Goal: Task Accomplishment & Management: Manage account settings

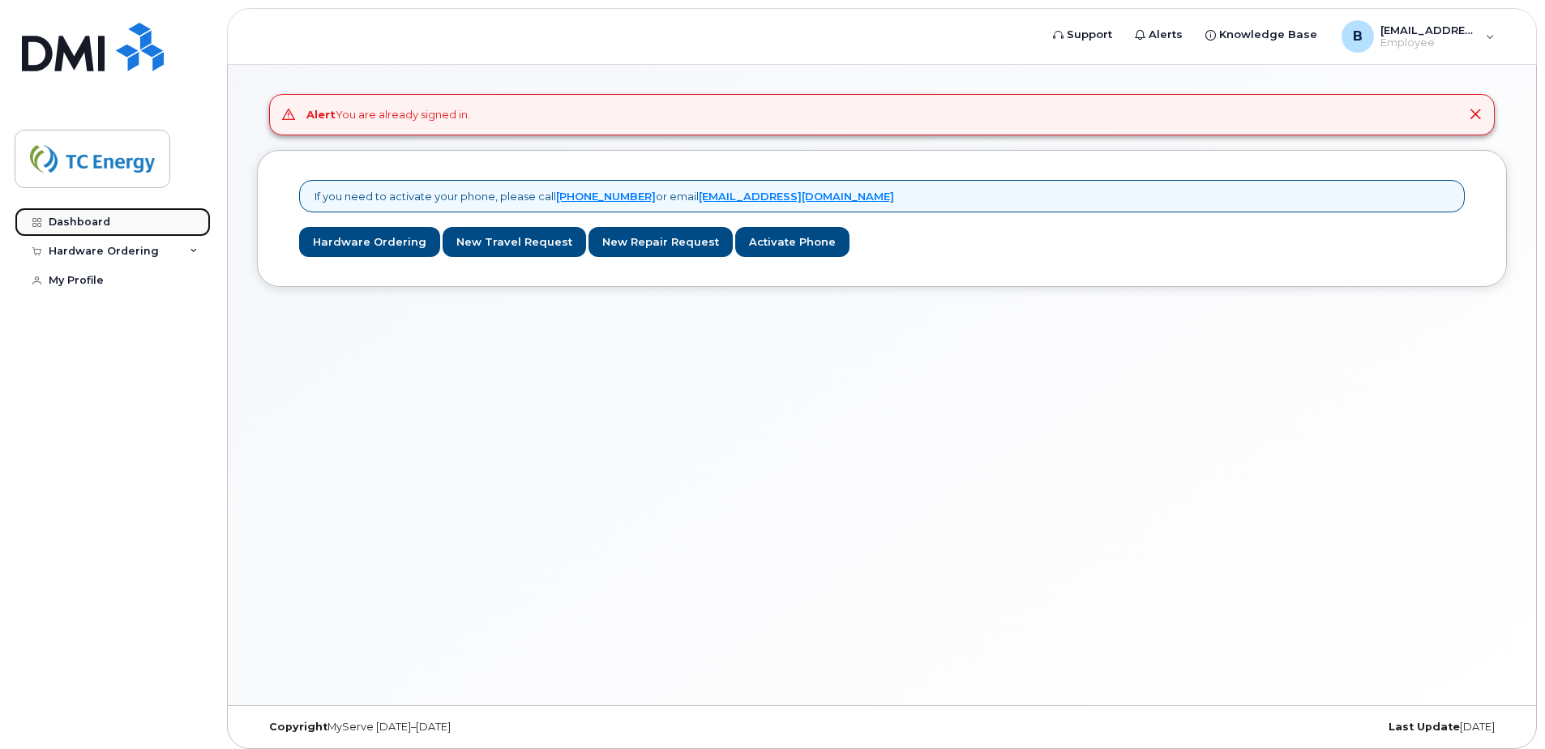
click at [105, 229] on link "Dashboard" at bounding box center [113, 222] width 196 height 29
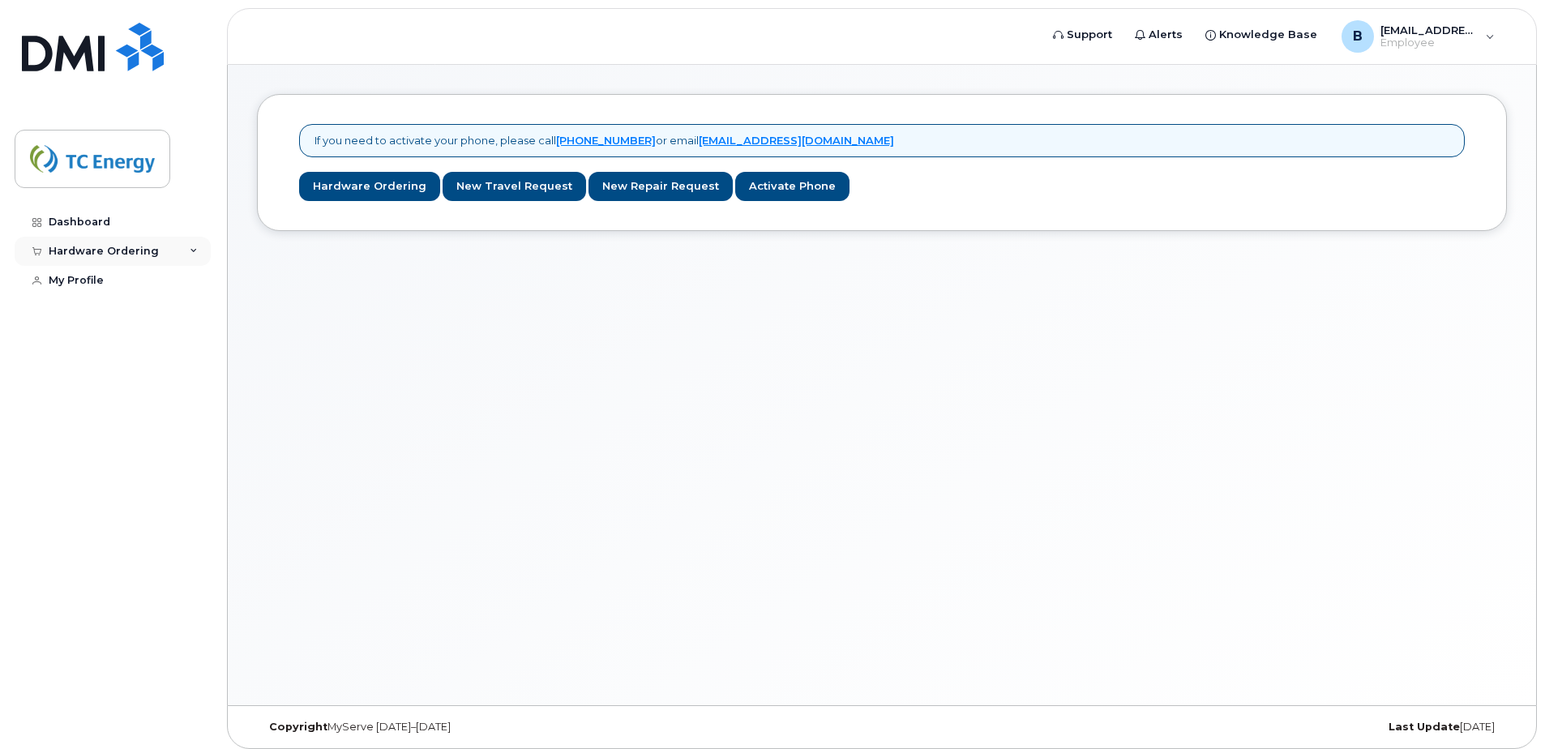
click at [182, 254] on div "Hardware Ordering" at bounding box center [113, 251] width 196 height 29
click at [103, 286] on div "My Orders" at bounding box center [85, 281] width 58 height 15
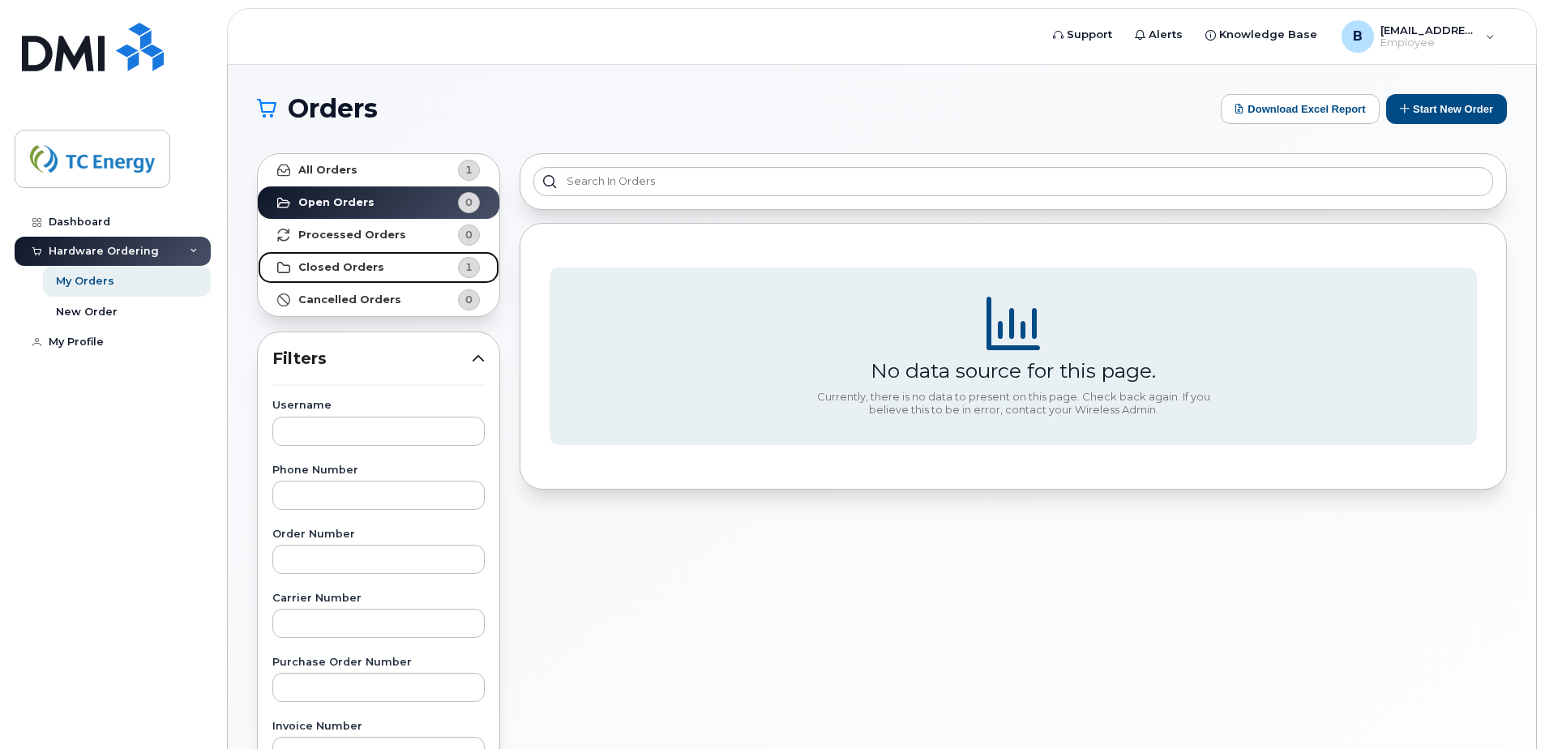
click at [362, 266] on strong "Closed Orders" at bounding box center [341, 267] width 86 height 13
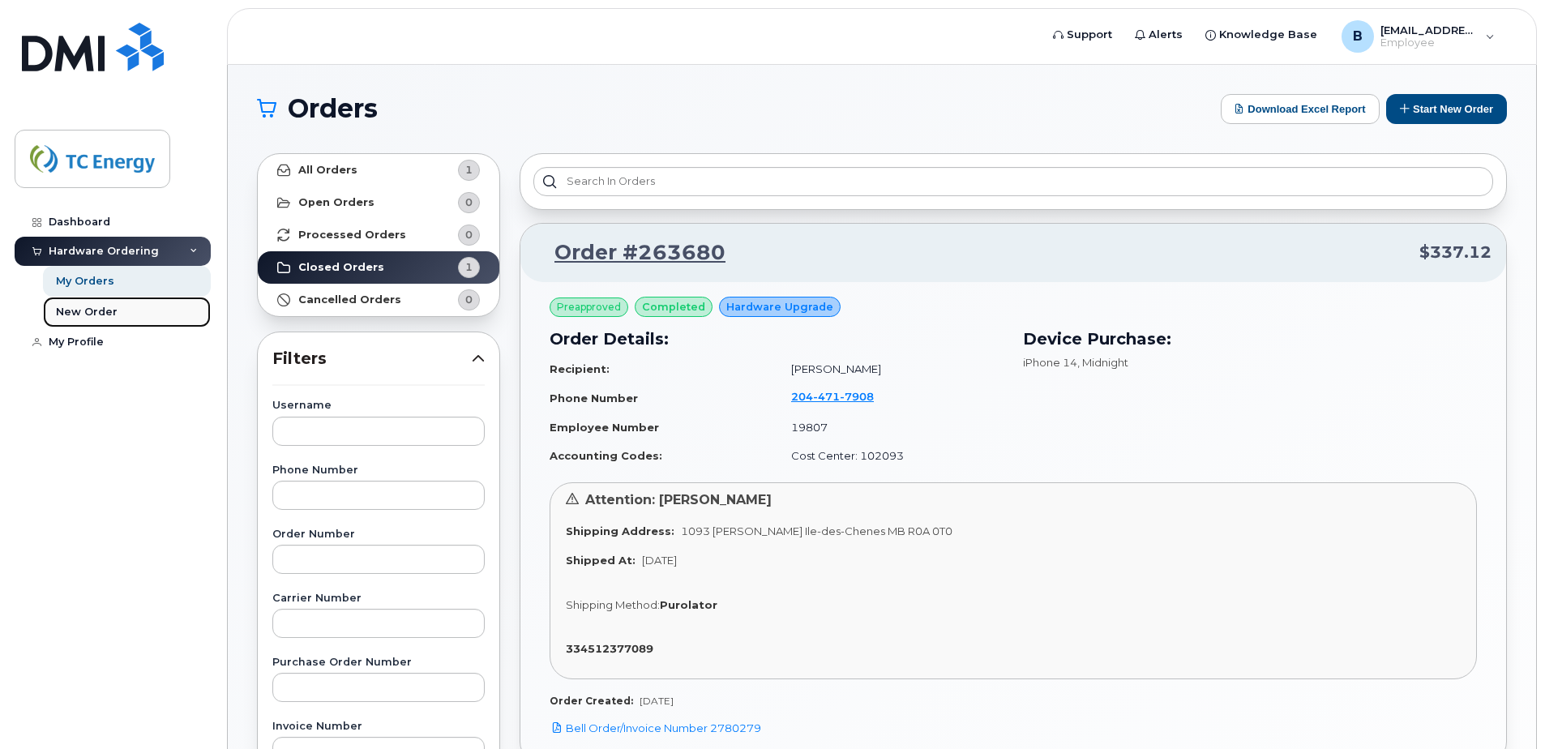
click at [101, 313] on div "New Order" at bounding box center [87, 312] width 62 height 15
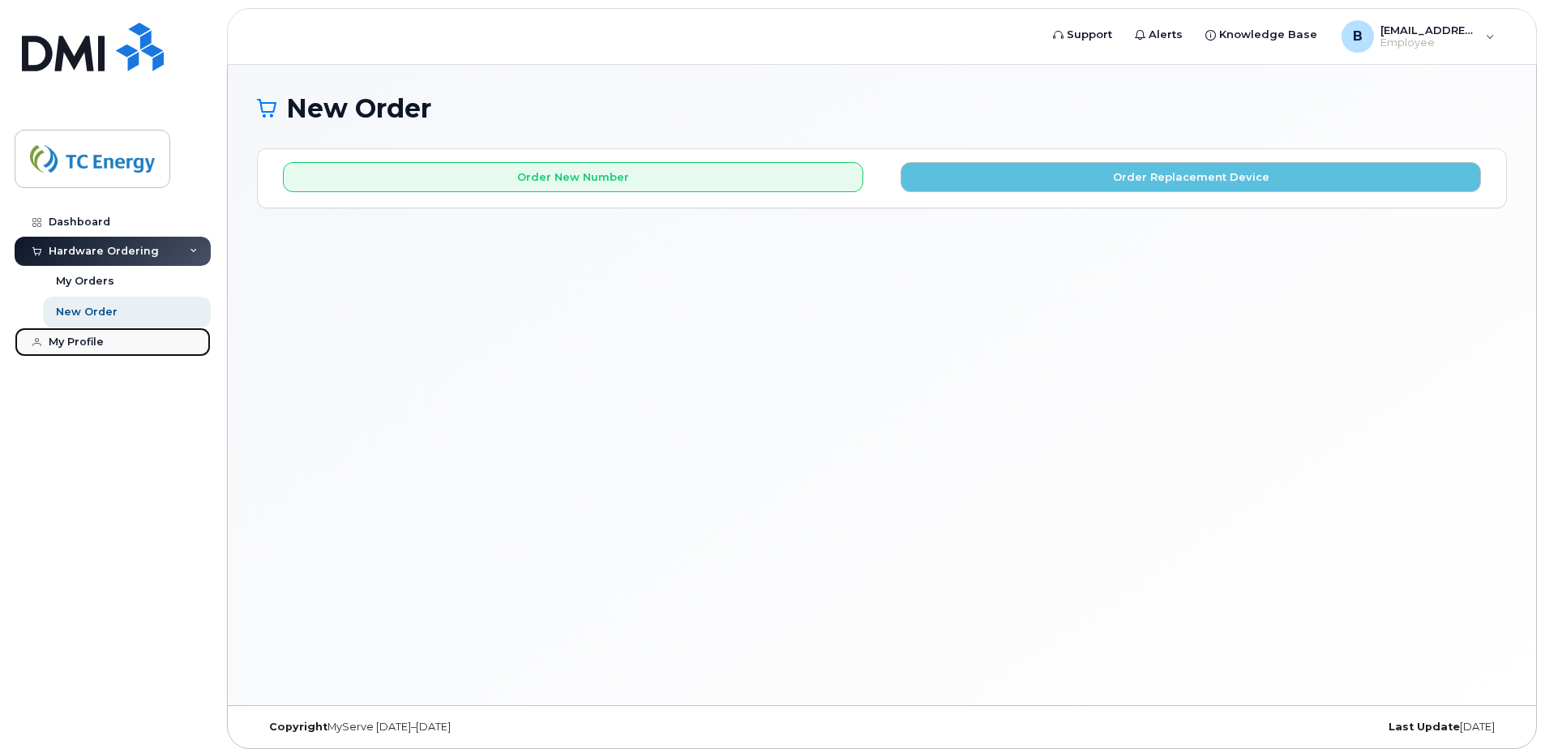
click at [65, 340] on div "My Profile" at bounding box center [76, 342] width 55 height 13
